Goal: Task Accomplishment & Management: Use online tool/utility

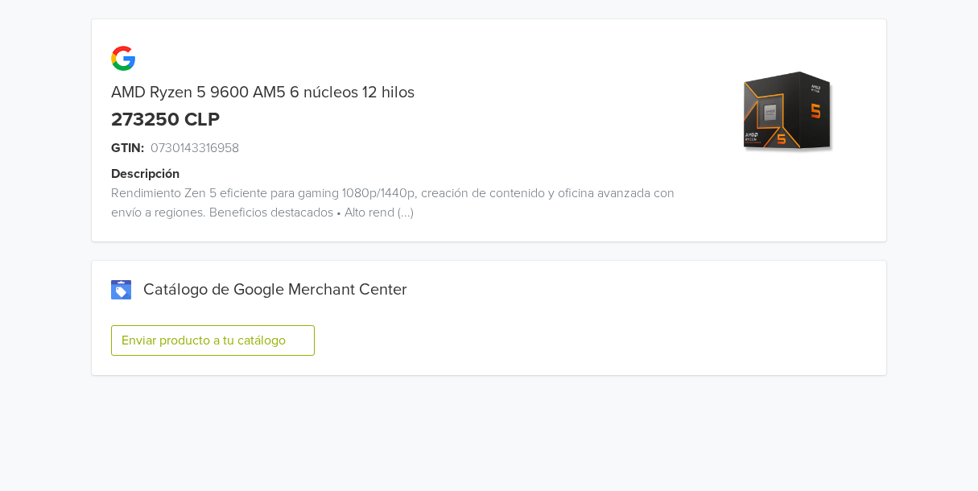
click at [282, 344] on button "Enviar producto a tu catálogo" at bounding box center [213, 340] width 204 height 31
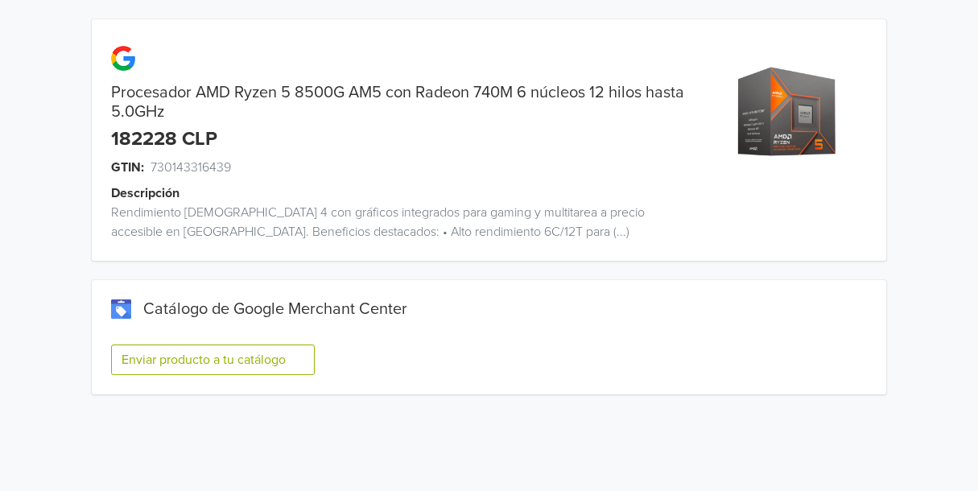
click at [266, 361] on button "Enviar producto a tu catálogo" at bounding box center [213, 359] width 204 height 31
